Goal: Information Seeking & Learning: Learn about a topic

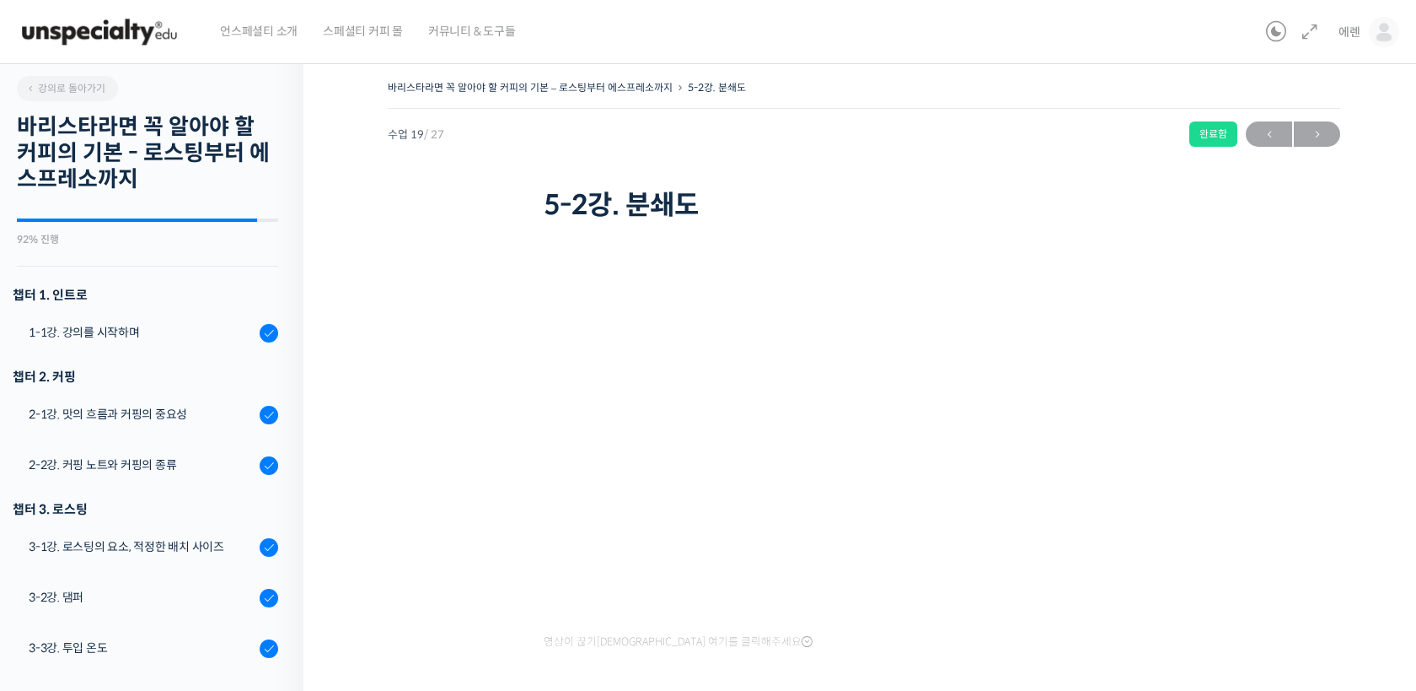
scroll to position [965, 0]
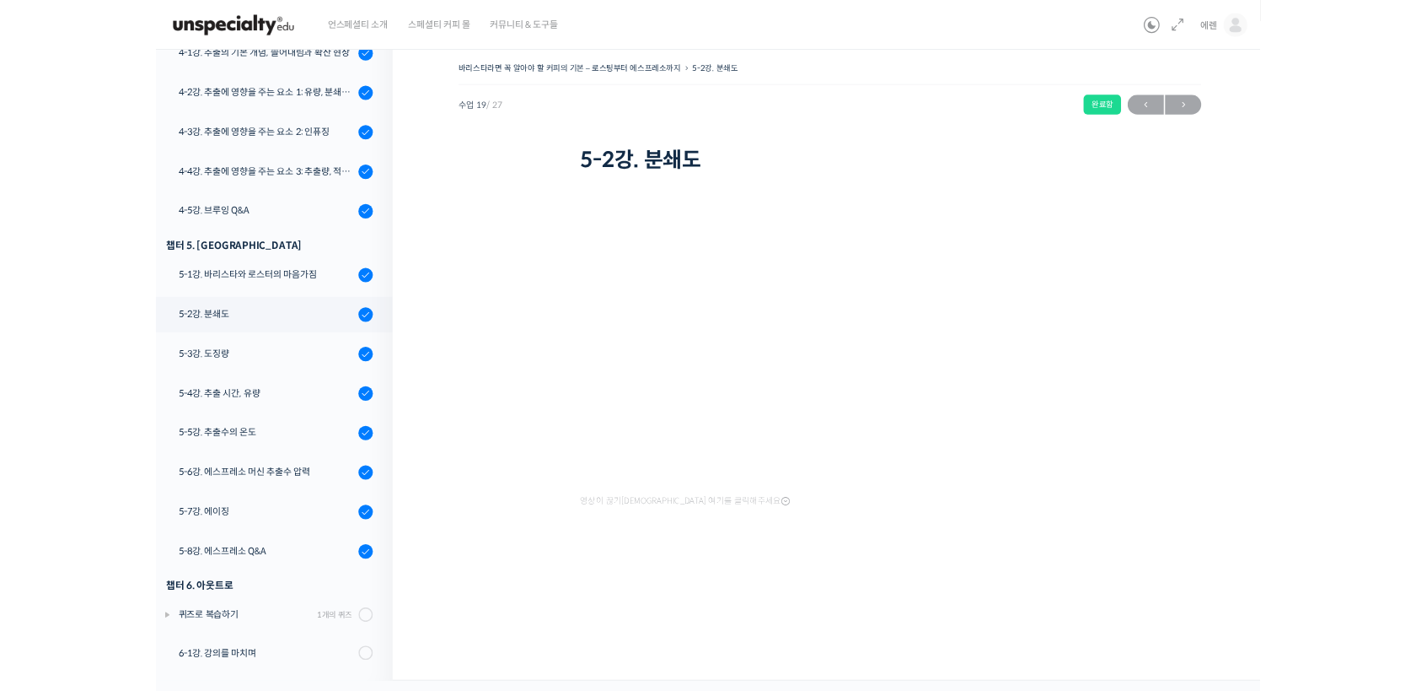
scroll to position [965, 0]
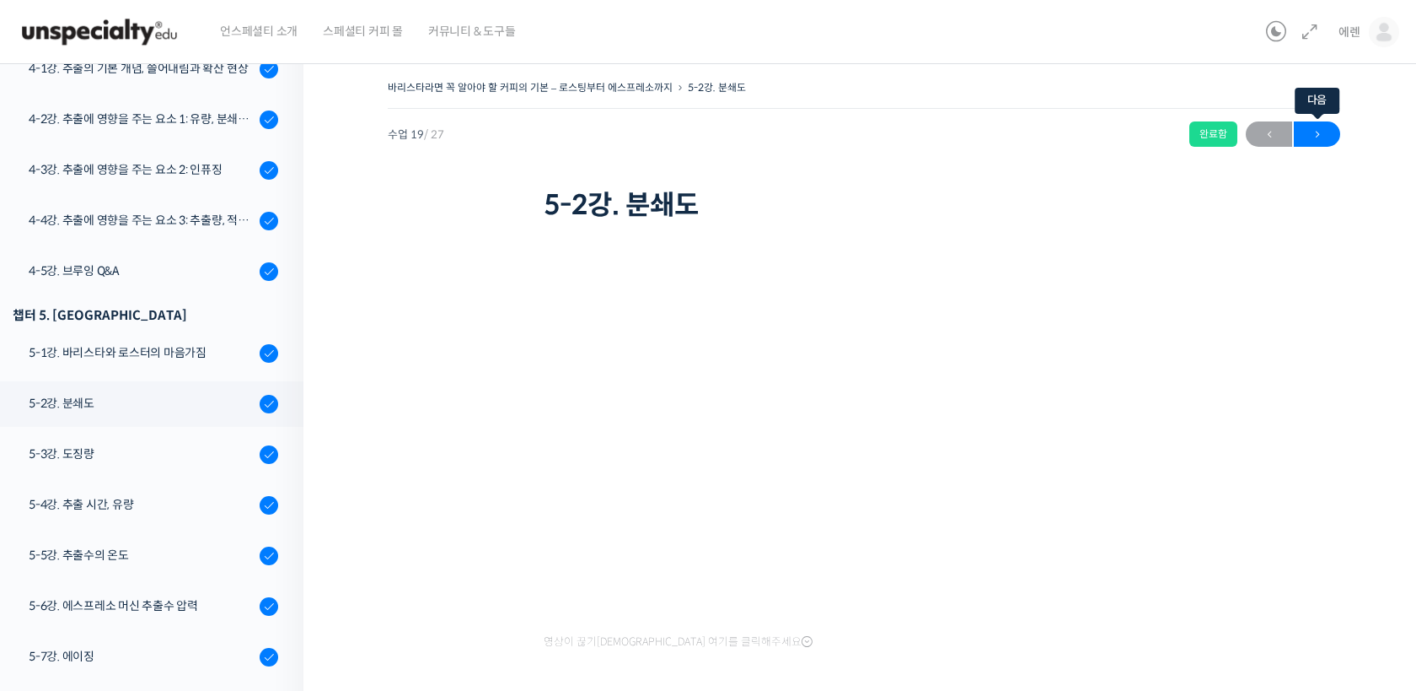
click at [1331, 126] on span "→" at bounding box center [1317, 134] width 46 height 23
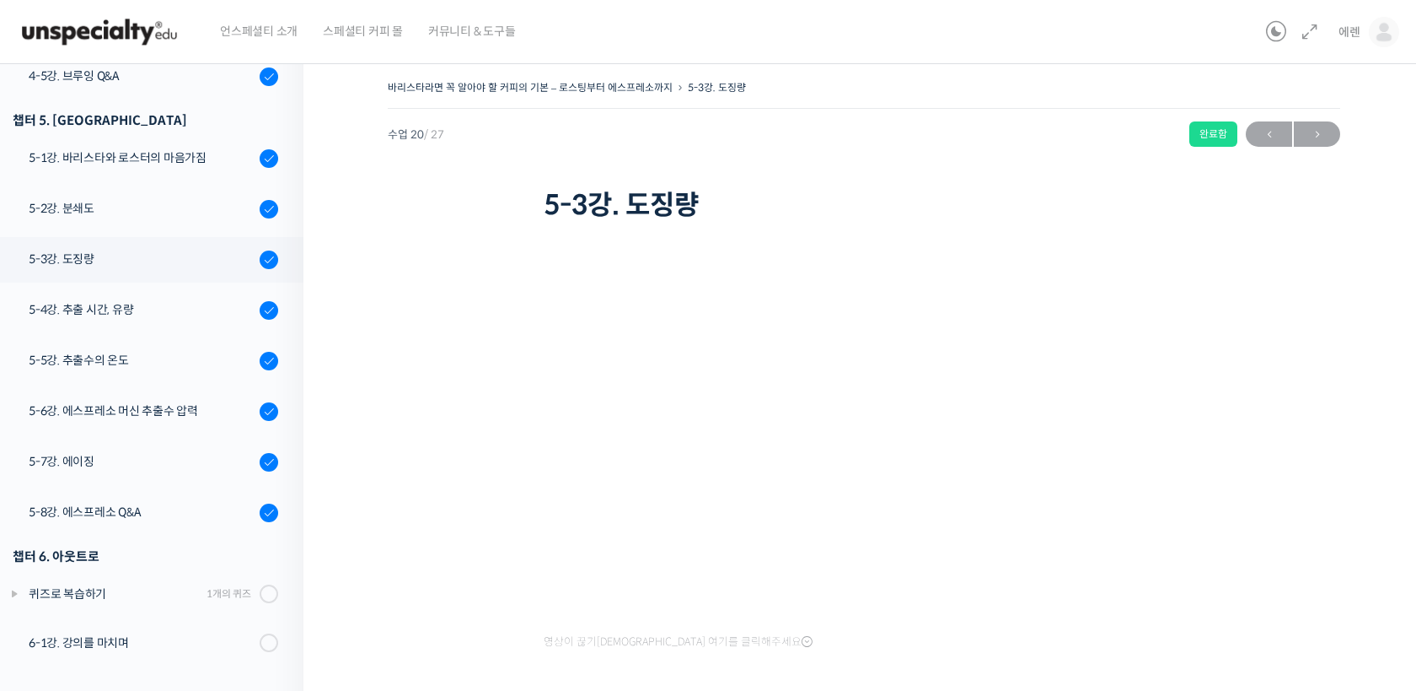
scroll to position [965, 0]
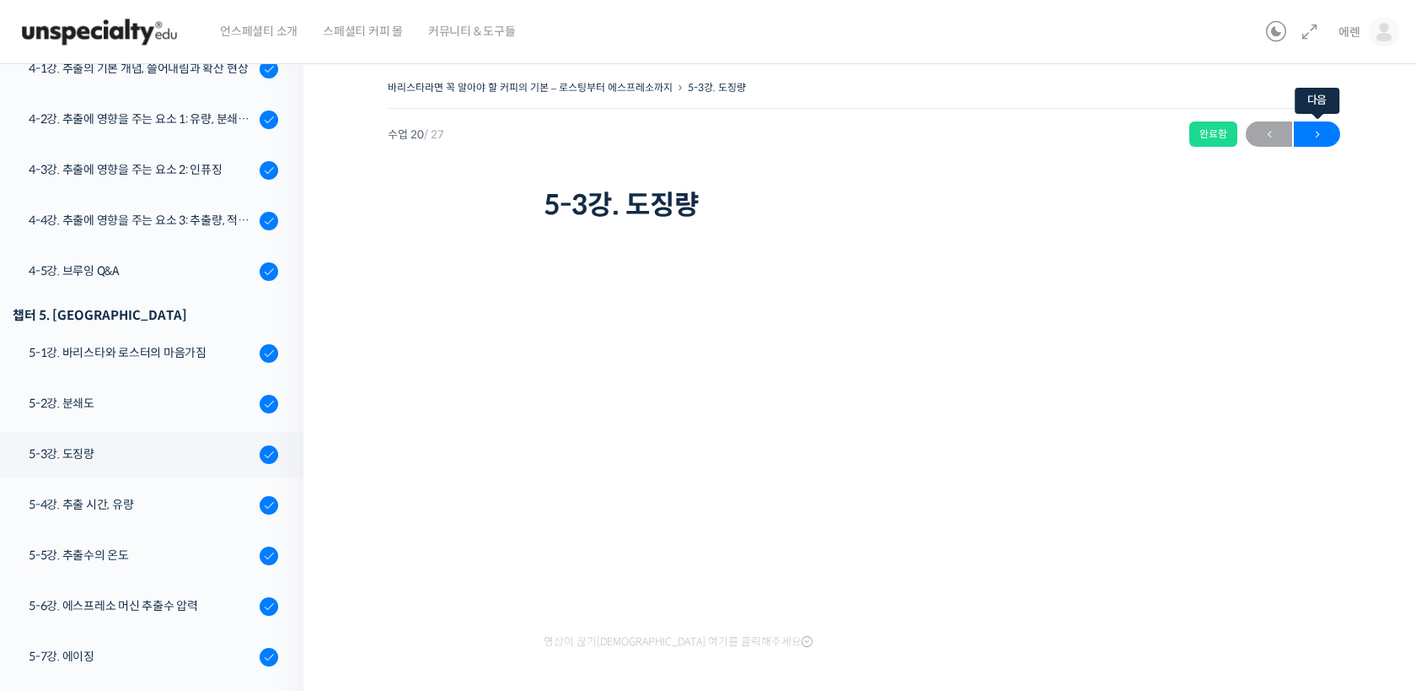
click at [1332, 142] on span "→" at bounding box center [1317, 134] width 46 height 23
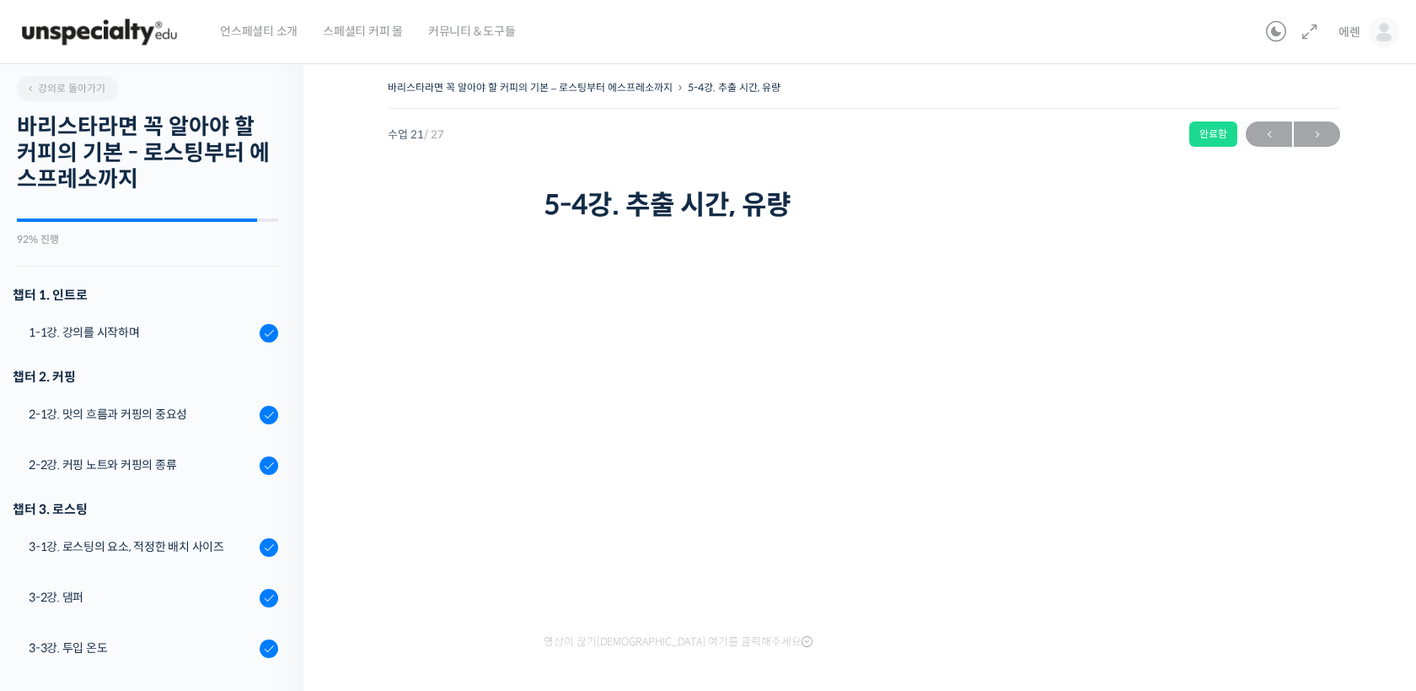
scroll to position [1159, 0]
